Goal: Use online tool/utility: Utilize a website feature to perform a specific function

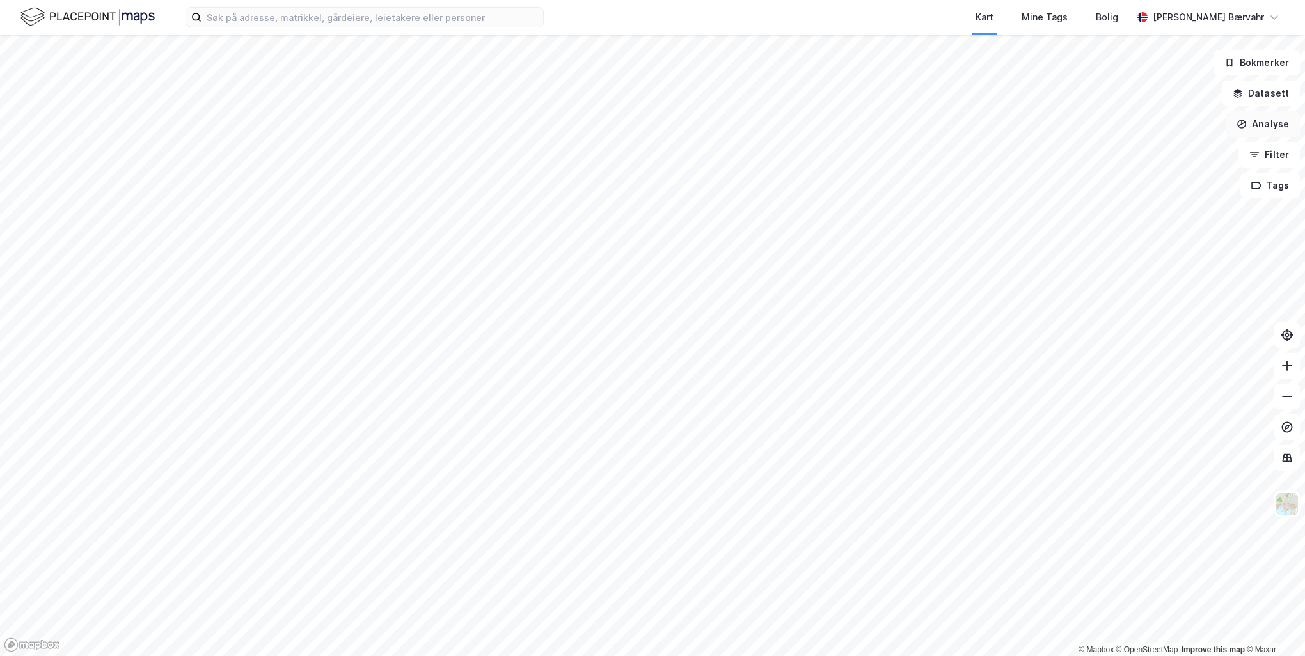
click at [1270, 127] on button "Analyse" at bounding box center [1262, 124] width 74 height 26
click at [1136, 149] on div "Tegn område" at bounding box center [1150, 151] width 111 height 11
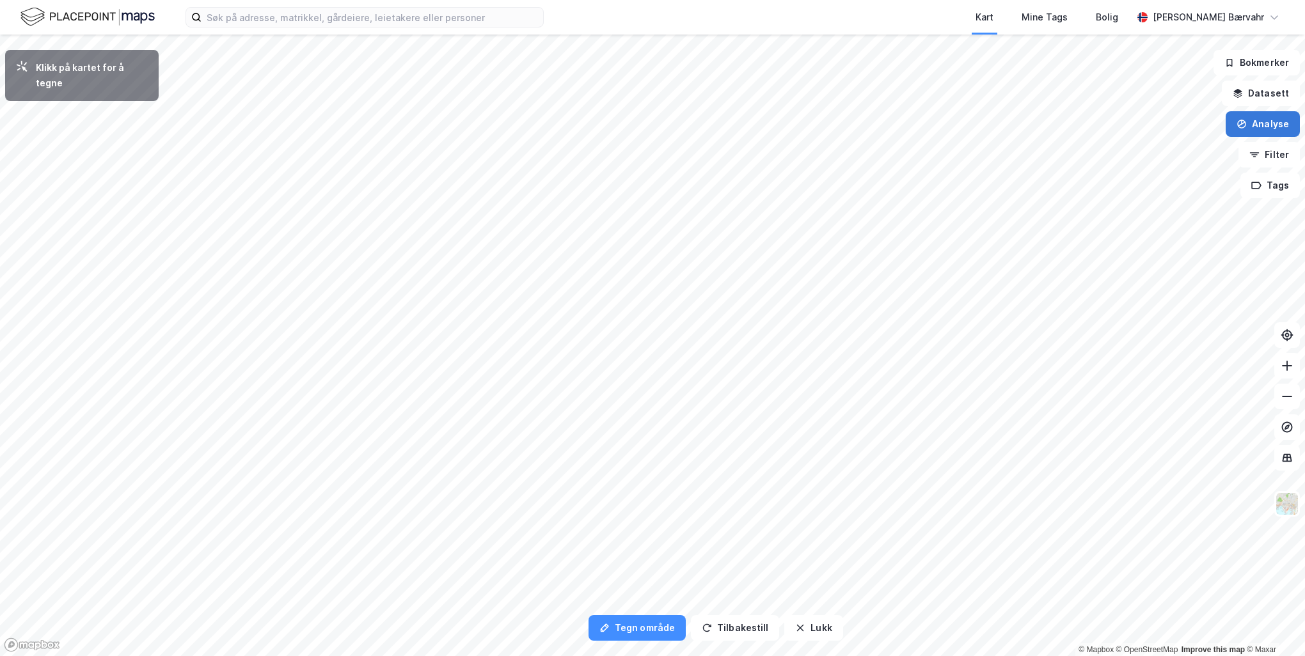
click at [1240, 119] on icon "button" at bounding box center [1241, 124] width 10 height 10
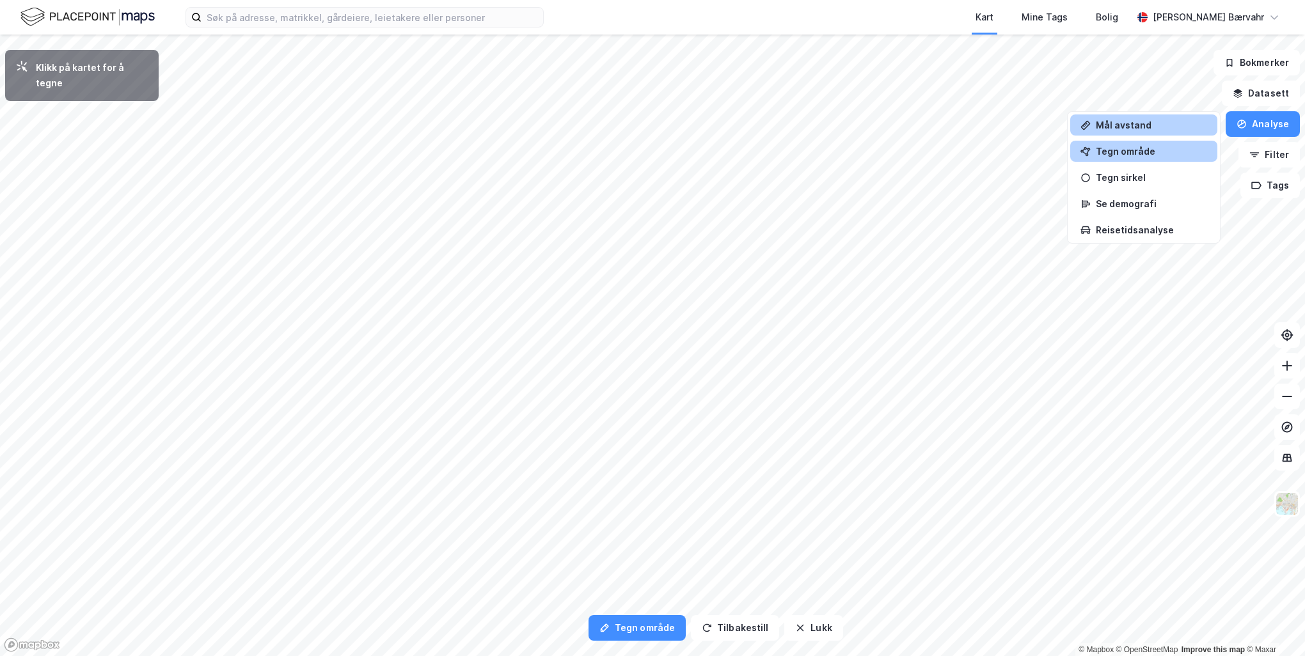
click at [1198, 125] on div "Mål avstand" at bounding box center [1150, 125] width 111 height 11
